Goal: Information Seeking & Learning: Learn about a topic

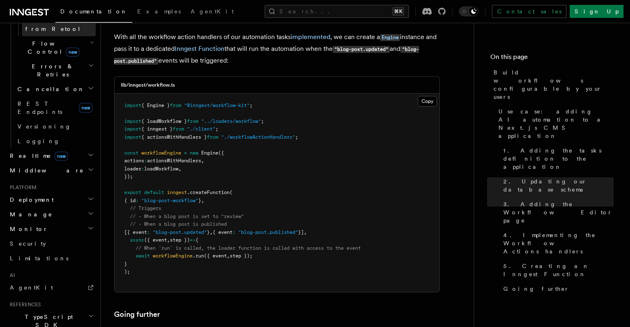
scroll to position [553, 0]
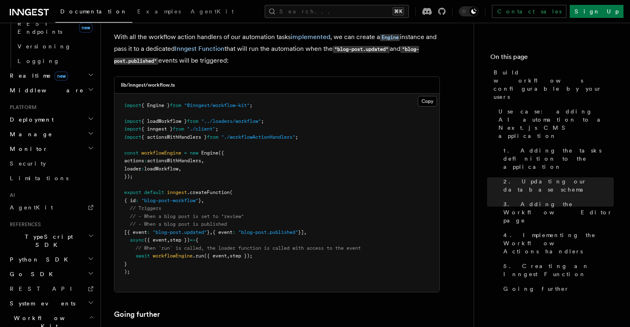
scroll to position [634, 0]
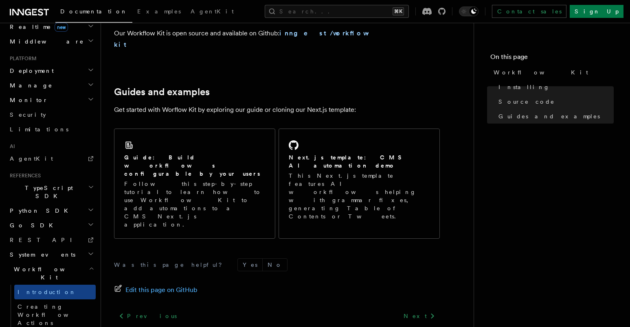
scroll to position [538, 0]
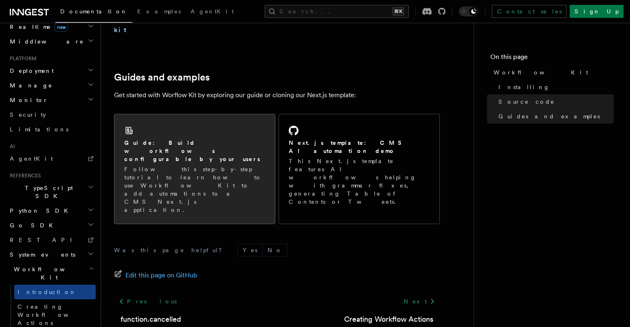
click at [148, 139] on div "Guide: Build workflows configurable by your users Follow this step-by-step tuto…" at bounding box center [194, 176] width 141 height 75
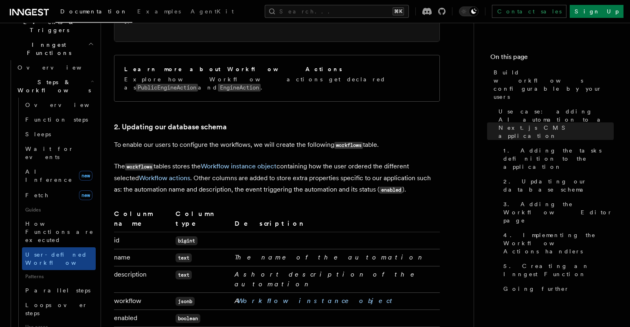
scroll to position [1230, 0]
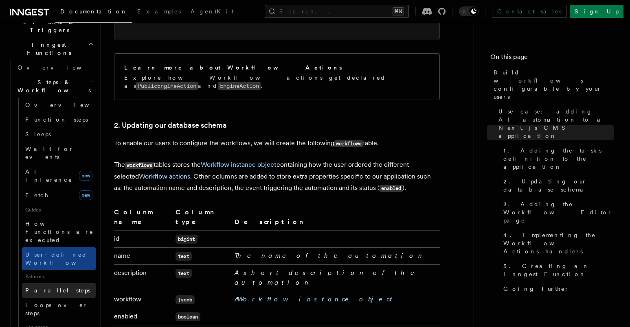
click at [59, 283] on link "Parallel steps" at bounding box center [59, 290] width 74 height 15
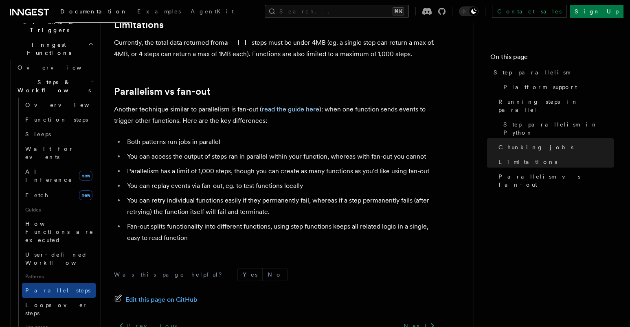
scroll to position [1449, 0]
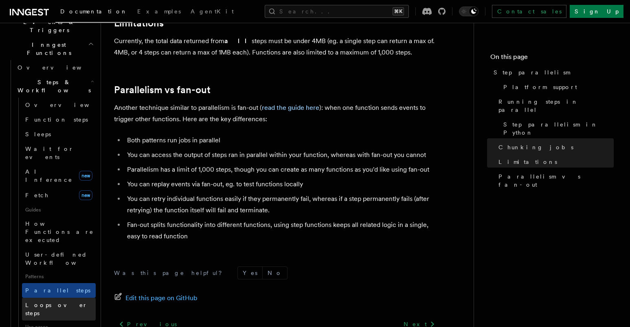
click at [57, 302] on span "Loops over steps" at bounding box center [56, 309] width 62 height 15
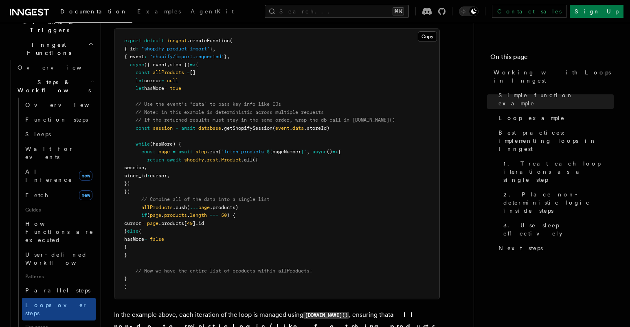
scroll to position [841, 0]
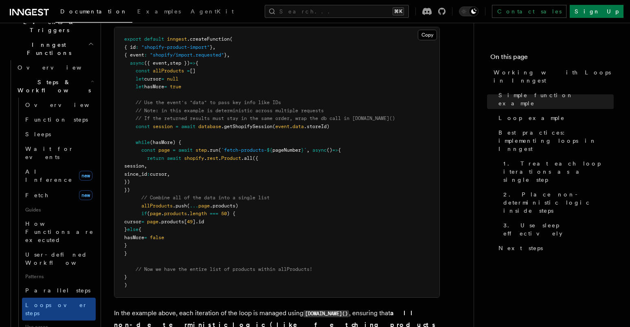
click at [106, 175] on div "Features Inngest Functions Steps & Workflows Working with Loops in Inngest In I…" at bounding box center [300, 60] width 399 height 1802
